Goal: Ask a question

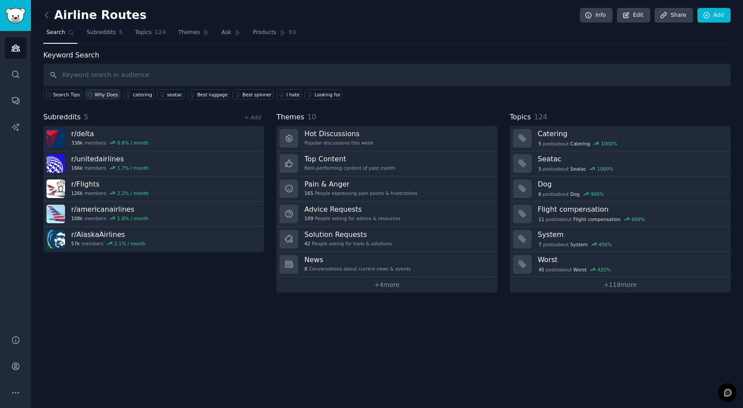
click at [104, 95] on div "Why Does" at bounding box center [106, 95] width 23 height 6
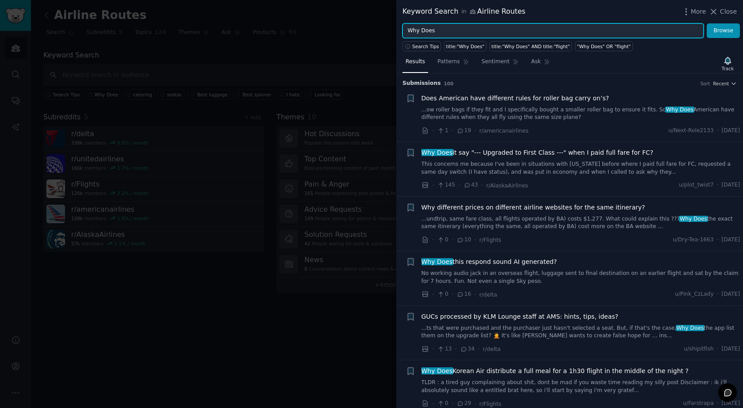
click at [445, 28] on input "Why Does" at bounding box center [553, 30] width 301 height 15
type input "W"
type input "R"
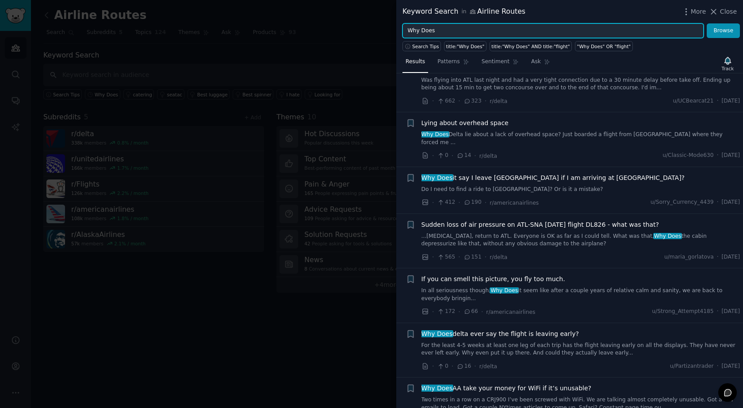
scroll to position [4694, 0]
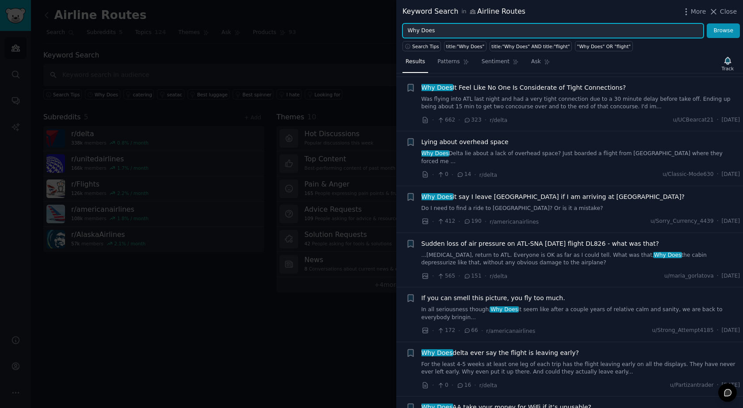
drag, startPoint x: 437, startPoint y: 29, endPoint x: 376, endPoint y: 29, distance: 60.6
click at [376, 29] on div "Keyword Search in Airline Routes More Close Why Does Browse Search Tips title:"…" at bounding box center [371, 204] width 743 height 408
type input "How come"
click at [707, 23] on button "Browse" at bounding box center [723, 30] width 33 height 15
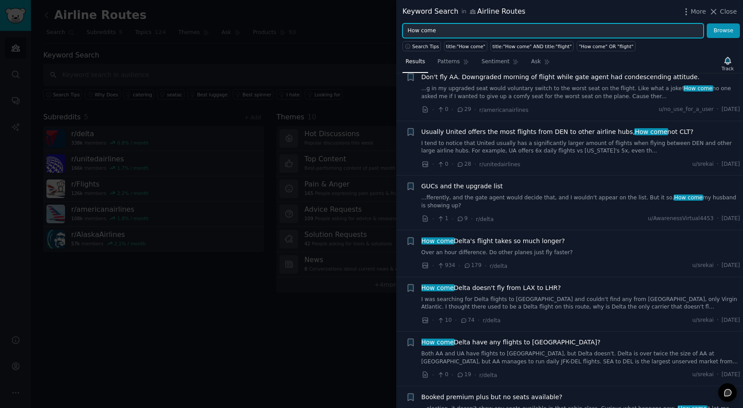
scroll to position [575, 0]
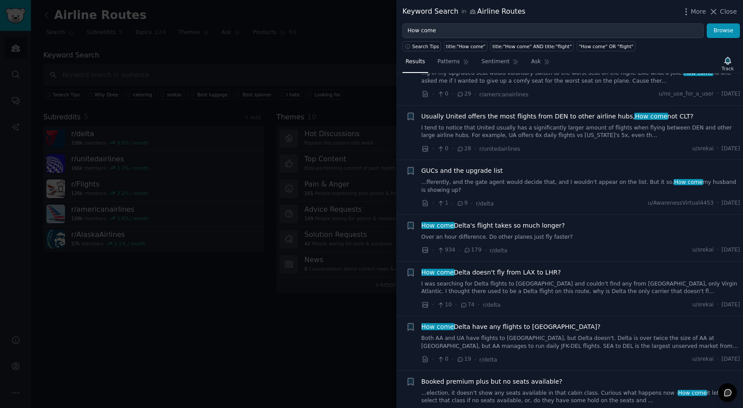
click at [468, 280] on link "I was searching for Delta flights to [GEOGRAPHIC_DATA] and couldn't find any fr…" at bounding box center [581, 287] width 319 height 15
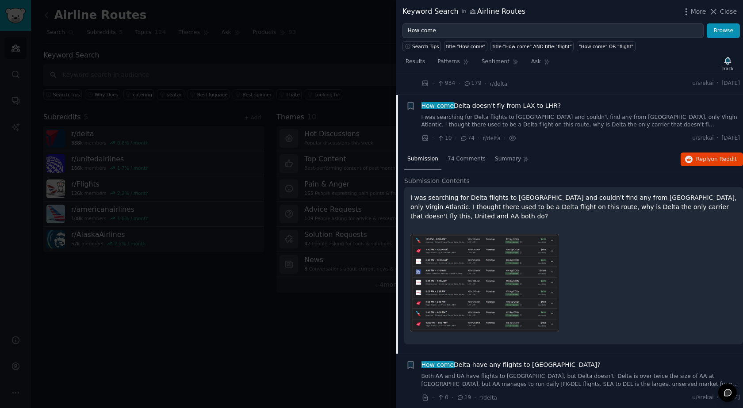
scroll to position [748, 0]
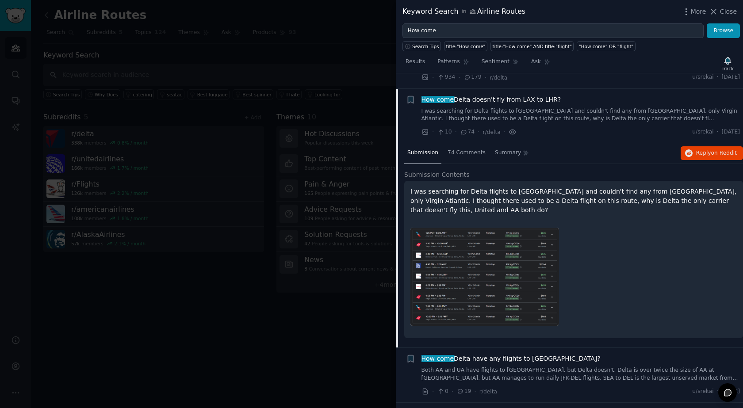
click at [509, 127] on icon at bounding box center [513, 131] width 8 height 9
click at [510, 130] on icon at bounding box center [513, 132] width 6 height 4
click at [695, 146] on button "Reply on Reddit" at bounding box center [712, 153] width 62 height 14
